Goal: Communication & Community: Answer question/provide support

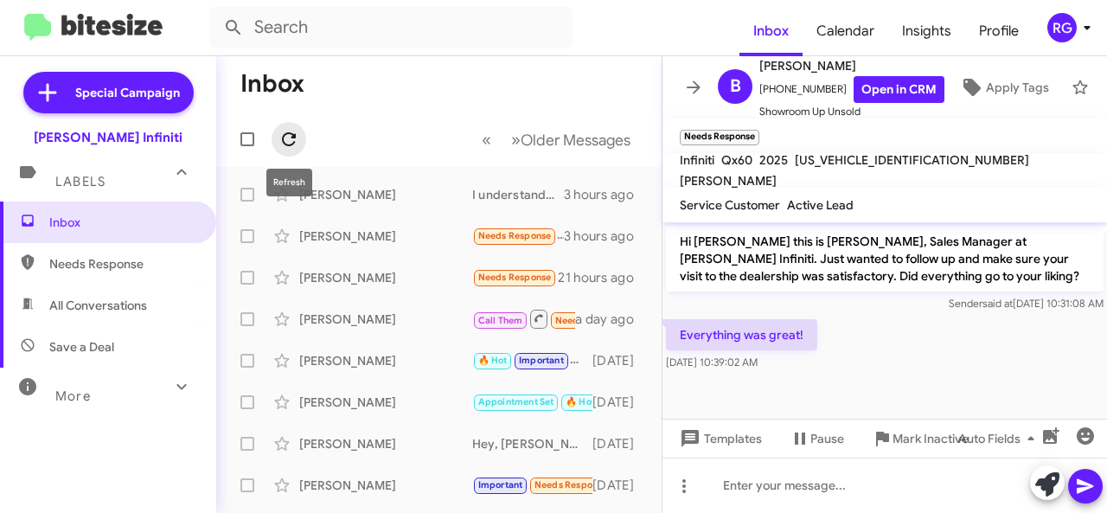
click at [285, 138] on icon at bounding box center [288, 139] width 21 height 21
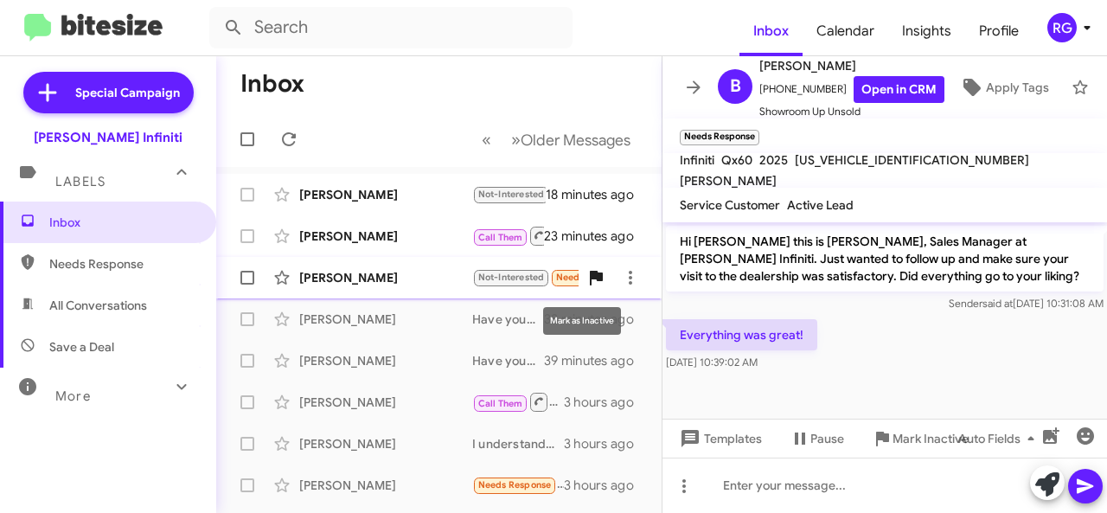
click at [590, 278] on icon at bounding box center [596, 278] width 13 height 15
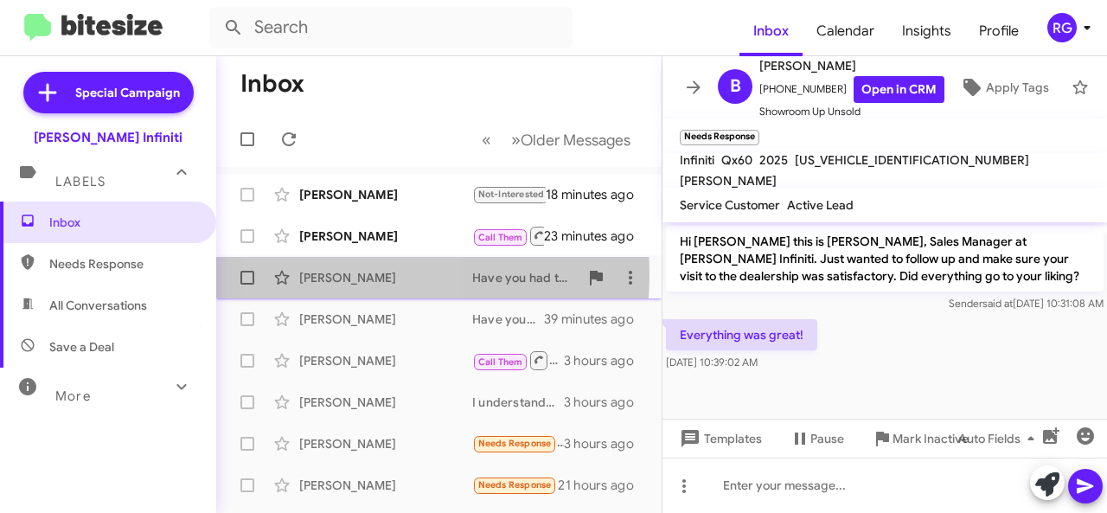
click at [336, 274] on div "[PERSON_NAME]" at bounding box center [385, 277] width 173 height 17
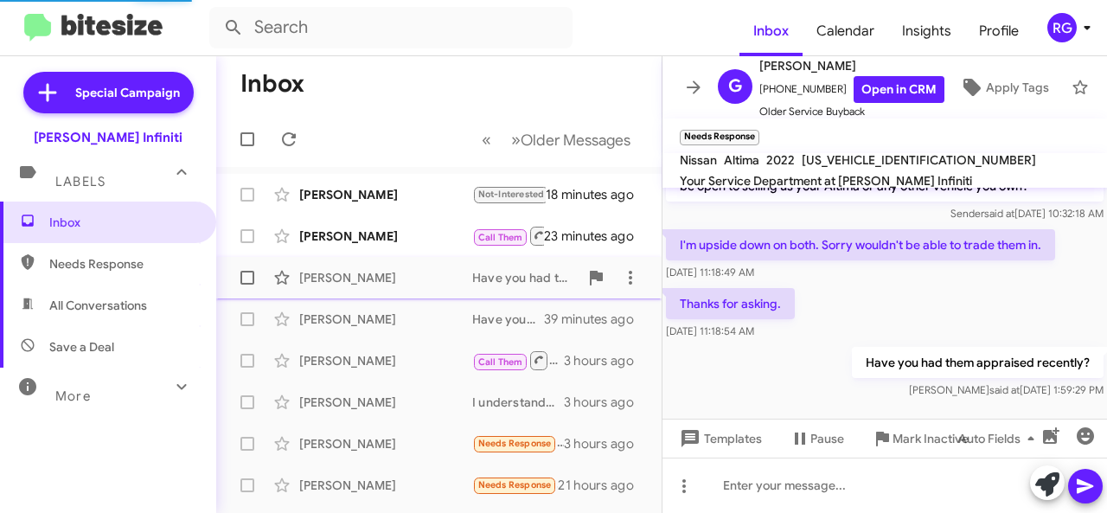
scroll to position [55, 0]
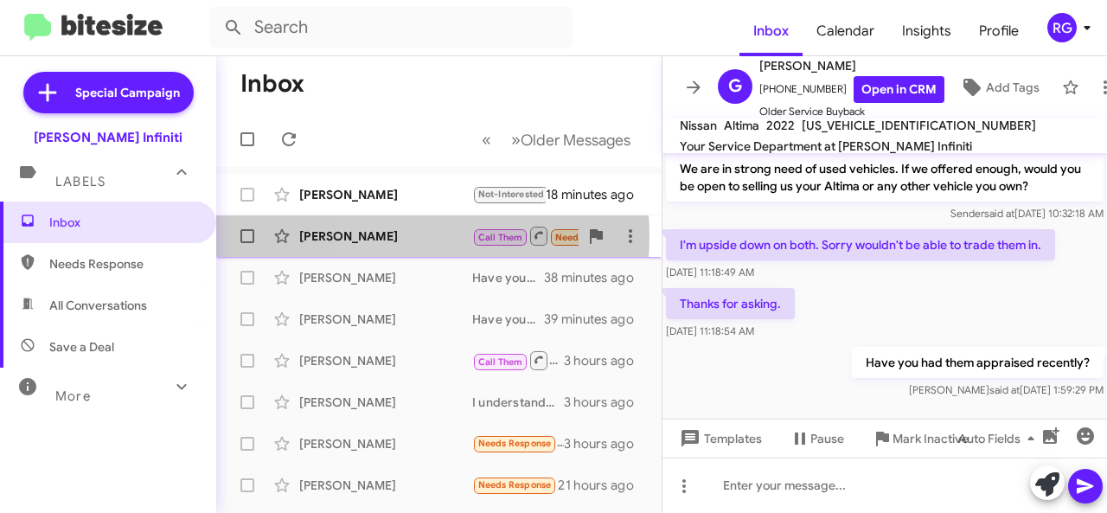
click at [384, 236] on div "[PERSON_NAME]" at bounding box center [385, 235] width 173 height 17
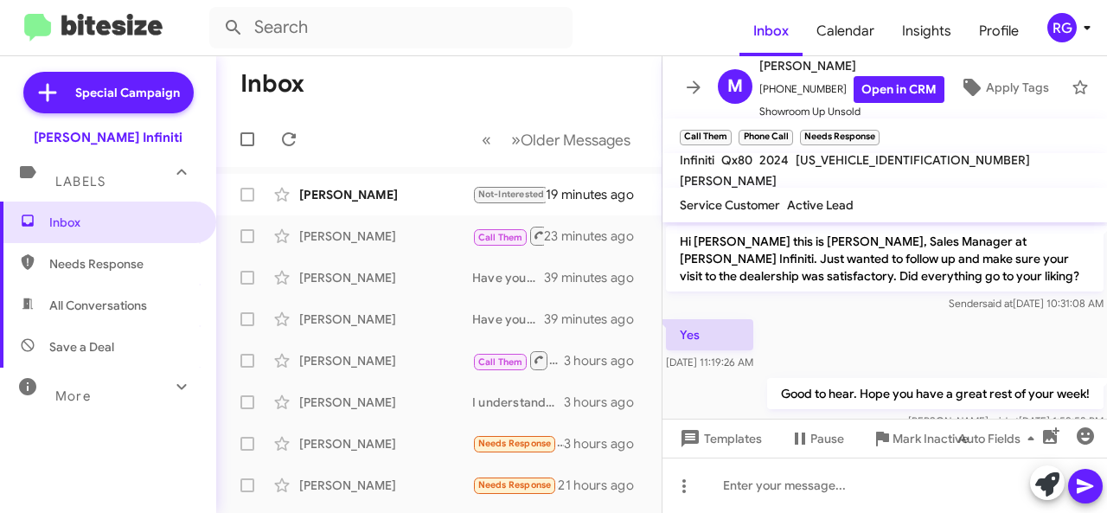
scroll to position [63, 0]
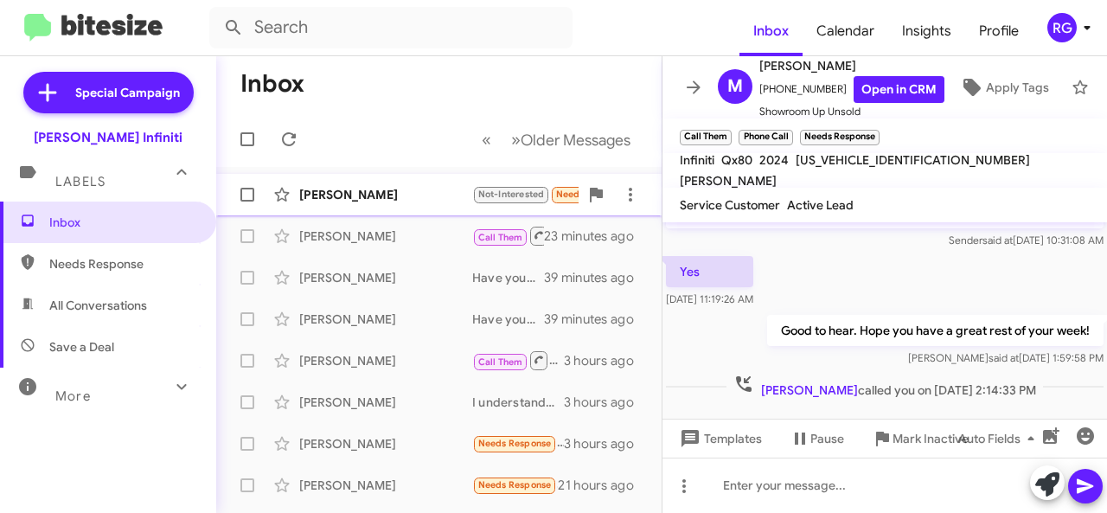
click at [348, 193] on div "[PERSON_NAME]" at bounding box center [385, 194] width 173 height 17
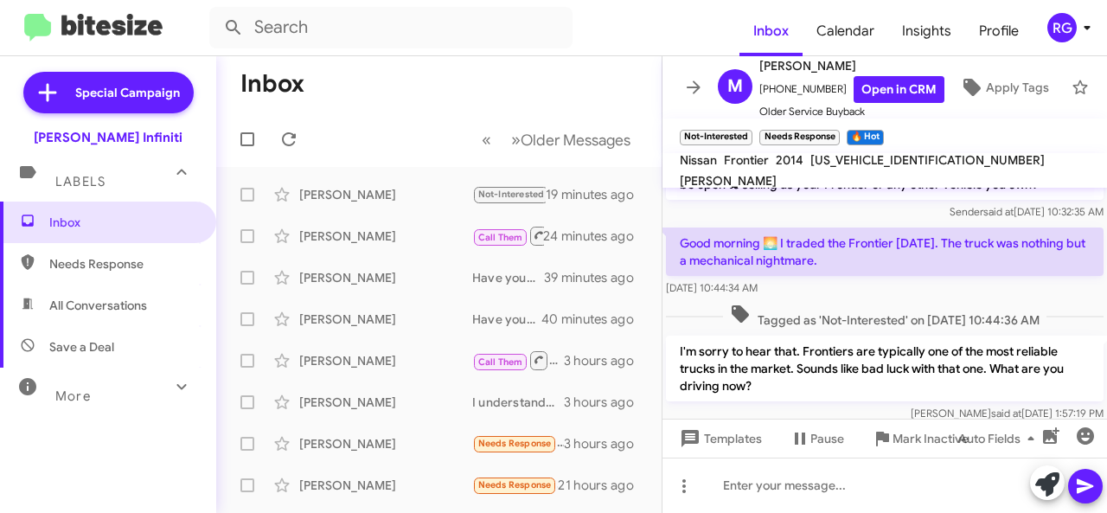
scroll to position [178, 0]
